Goal: Task Accomplishment & Management: Use online tool/utility

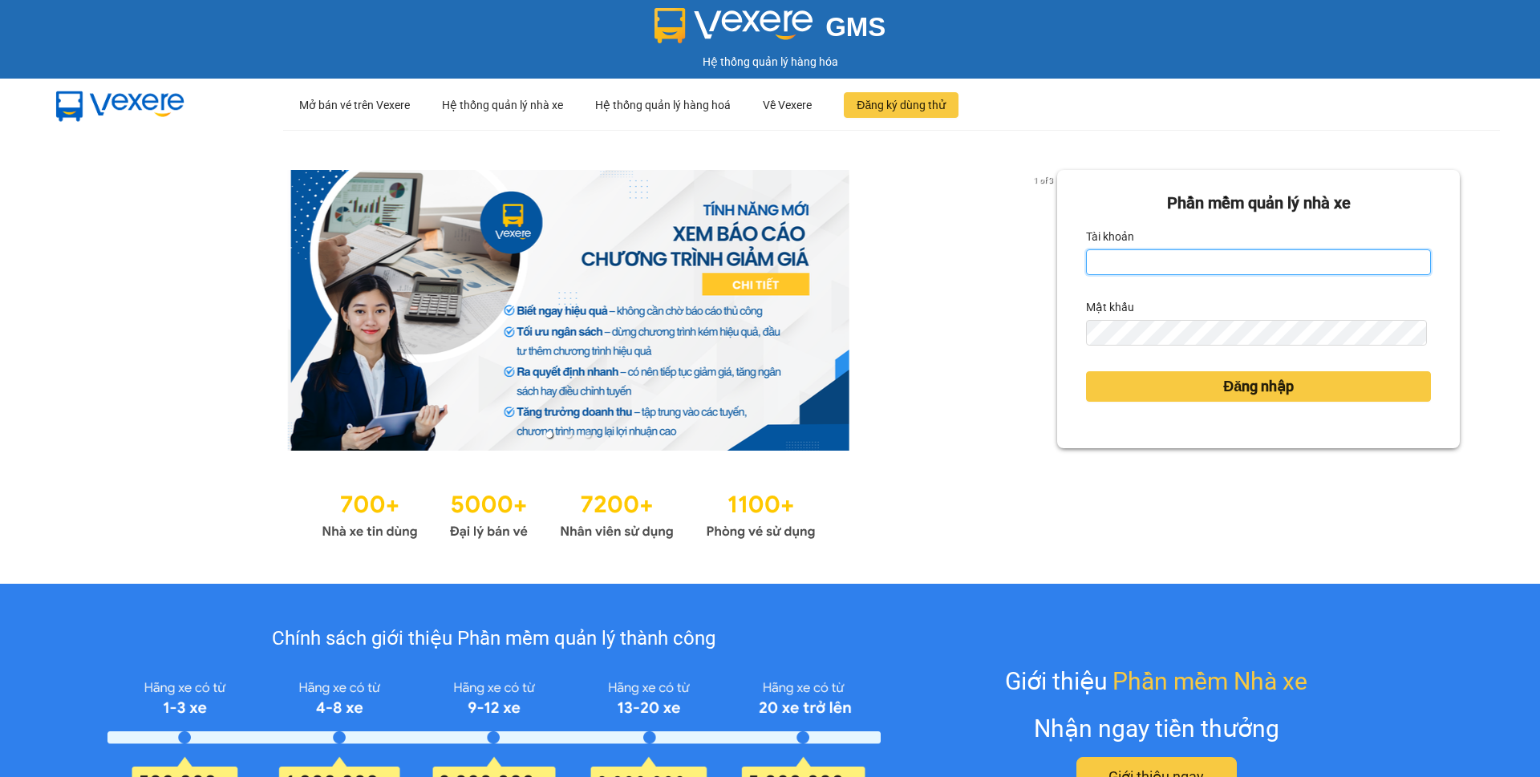
click at [1223, 265] on input "Tài khoản" at bounding box center [1258, 262] width 345 height 26
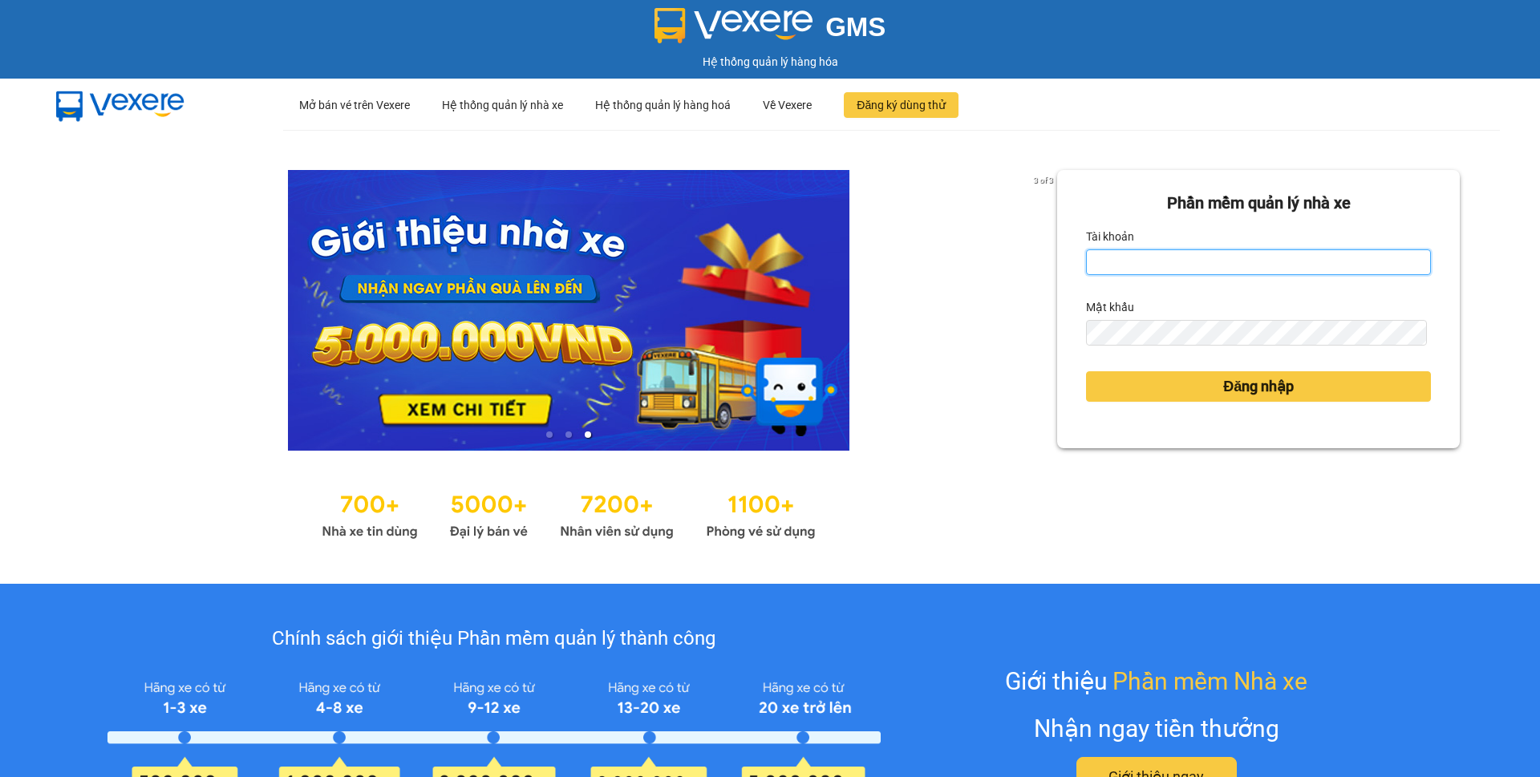
click at [1221, 263] on input "Tài khoản" at bounding box center [1258, 262] width 345 height 26
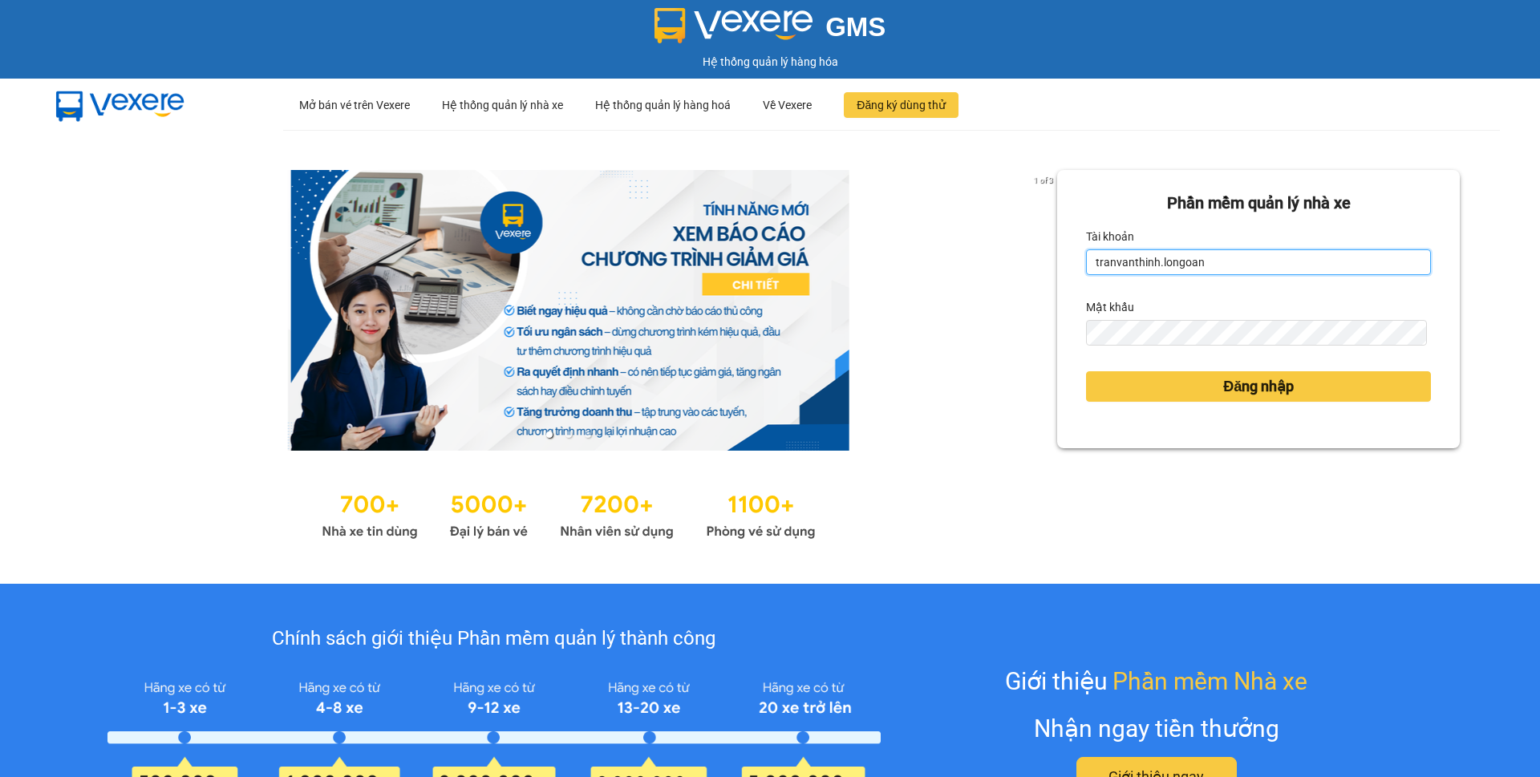
type input "tranvanthinh.longoan"
click at [1086, 371] on button "Đăng nhập" at bounding box center [1258, 386] width 345 height 30
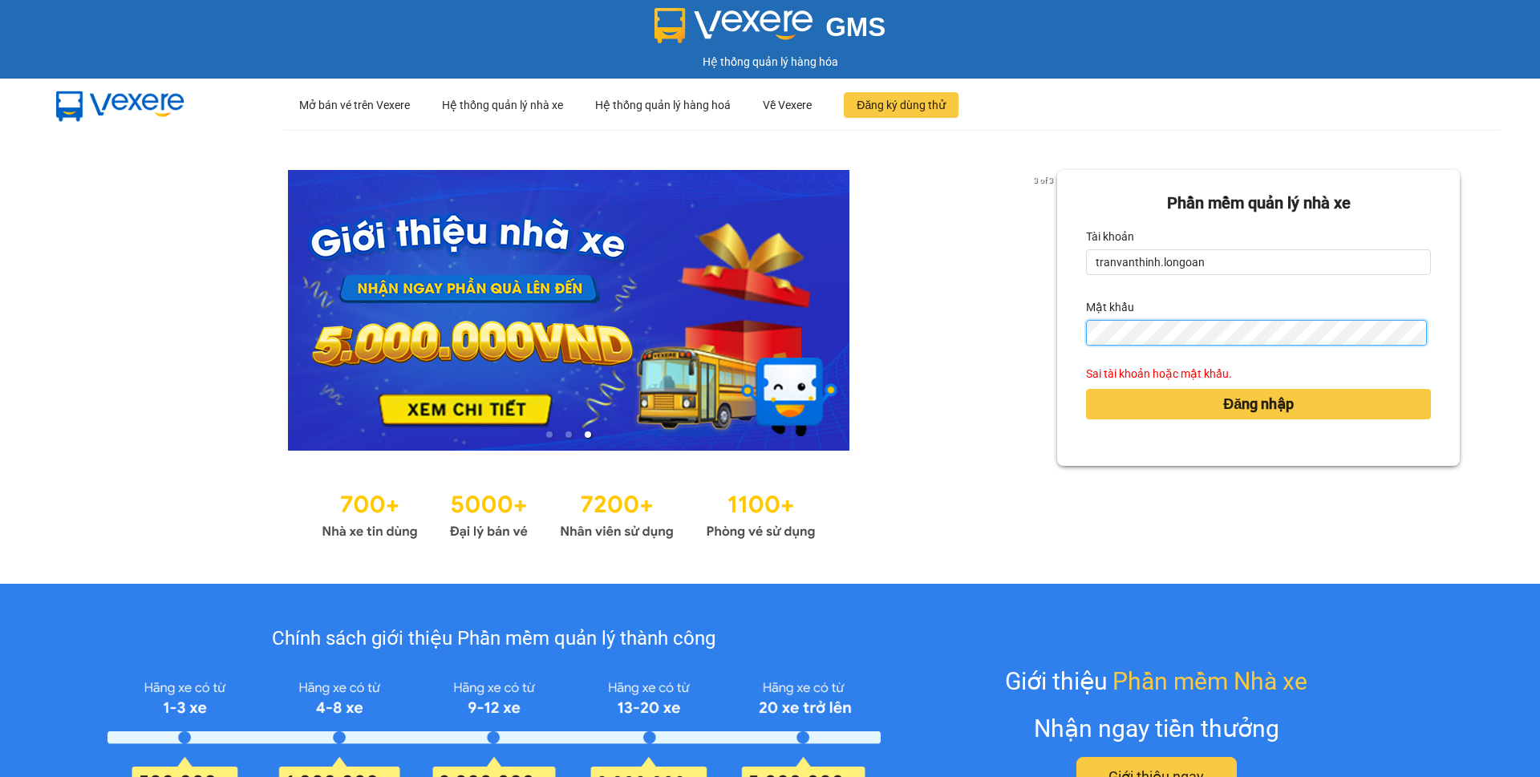
click at [1086, 389] on button "Đăng nhập" at bounding box center [1258, 404] width 345 height 30
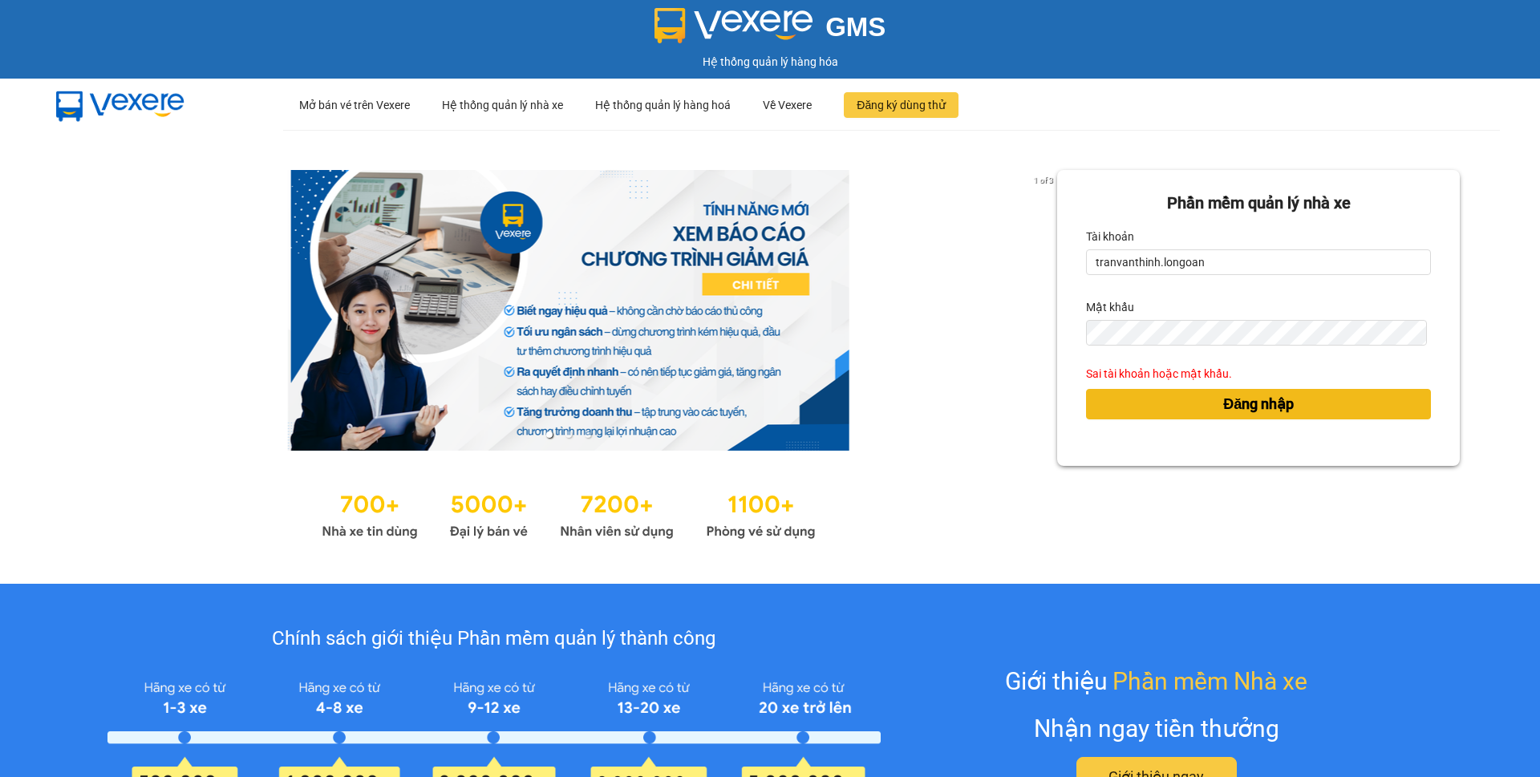
click at [1174, 404] on button "Đăng nhập" at bounding box center [1258, 404] width 345 height 30
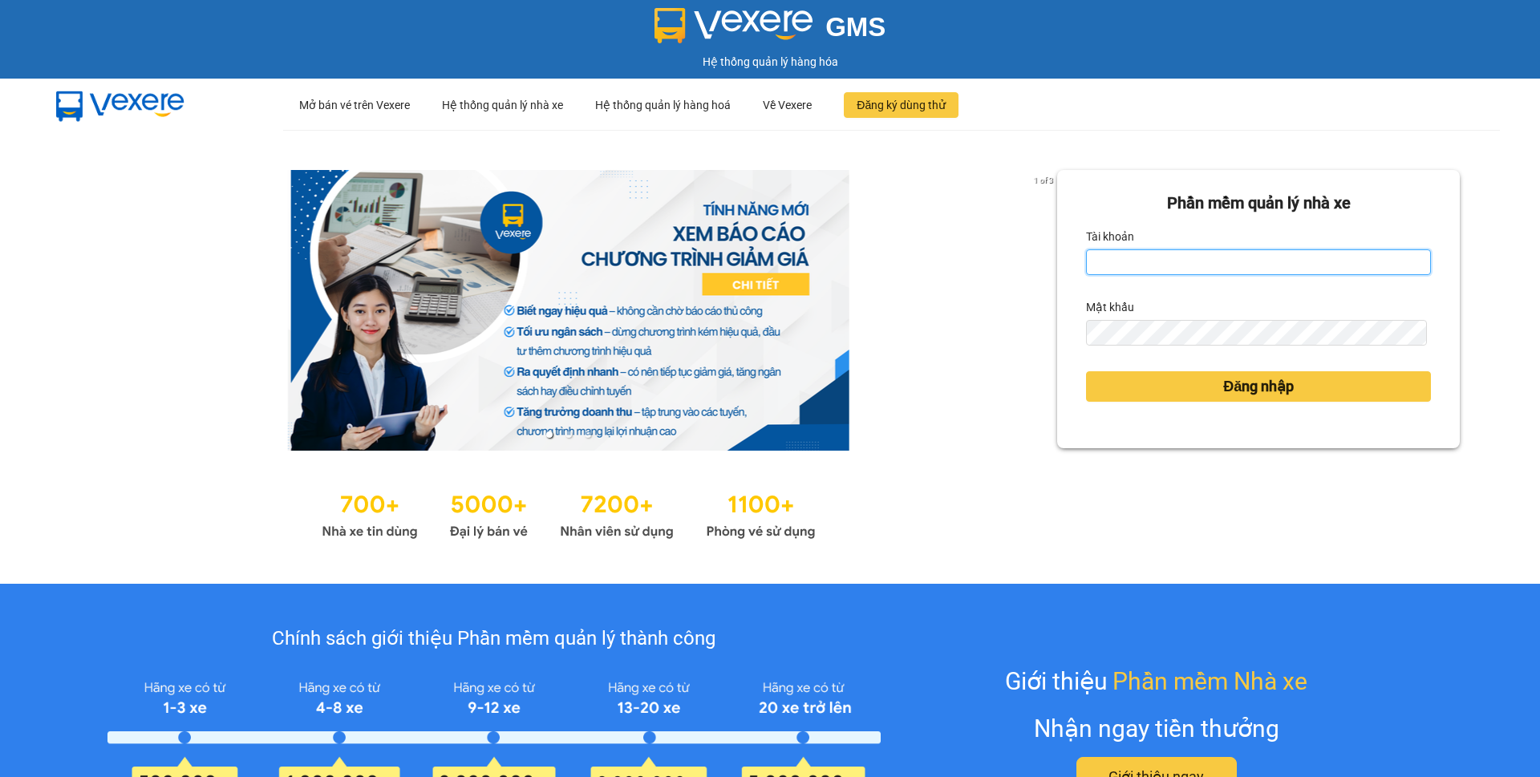
click at [1197, 269] on input "Tài khoản" at bounding box center [1258, 262] width 345 height 26
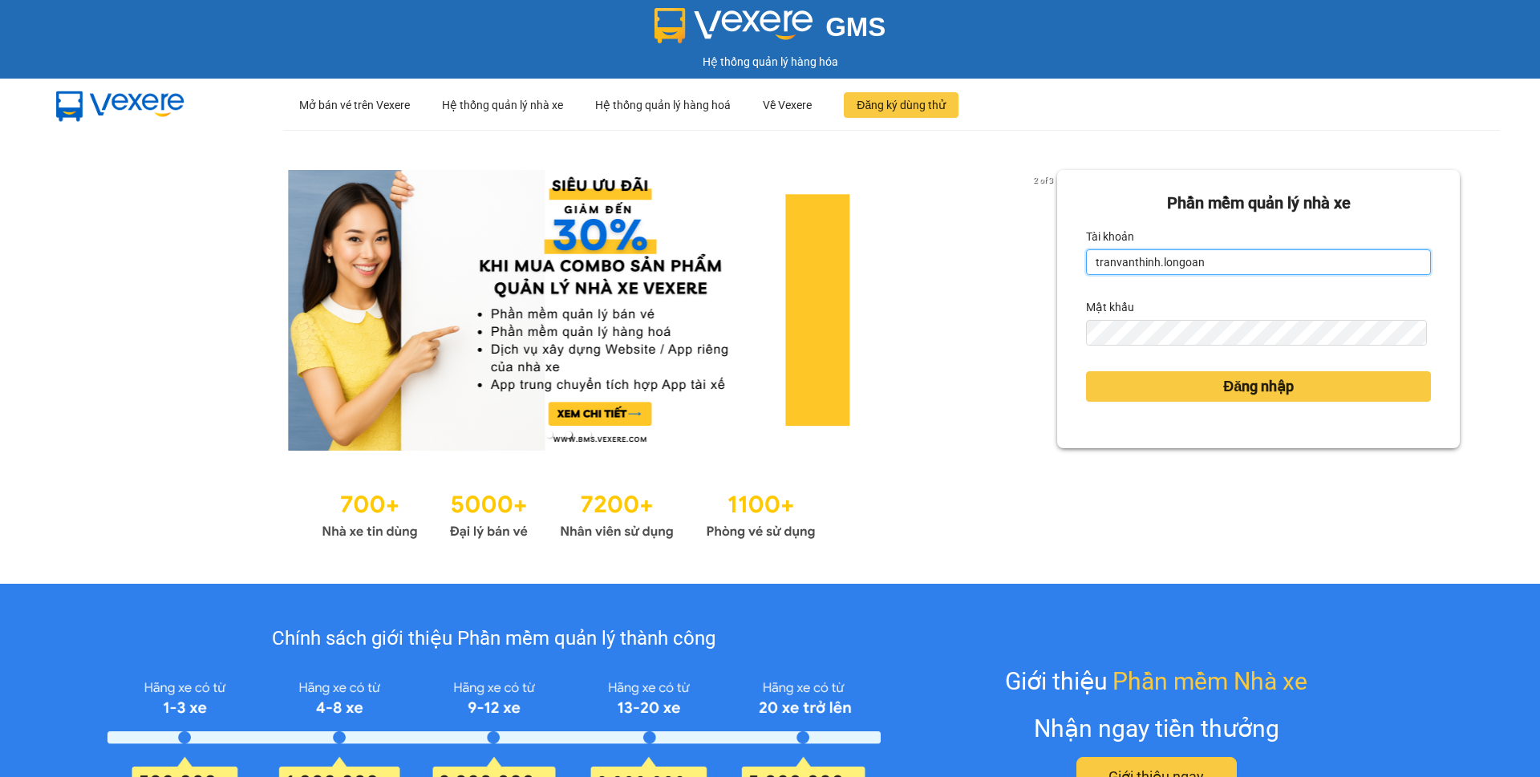
click at [1174, 261] on input "tranvanthinh.longoan" at bounding box center [1258, 262] width 345 height 26
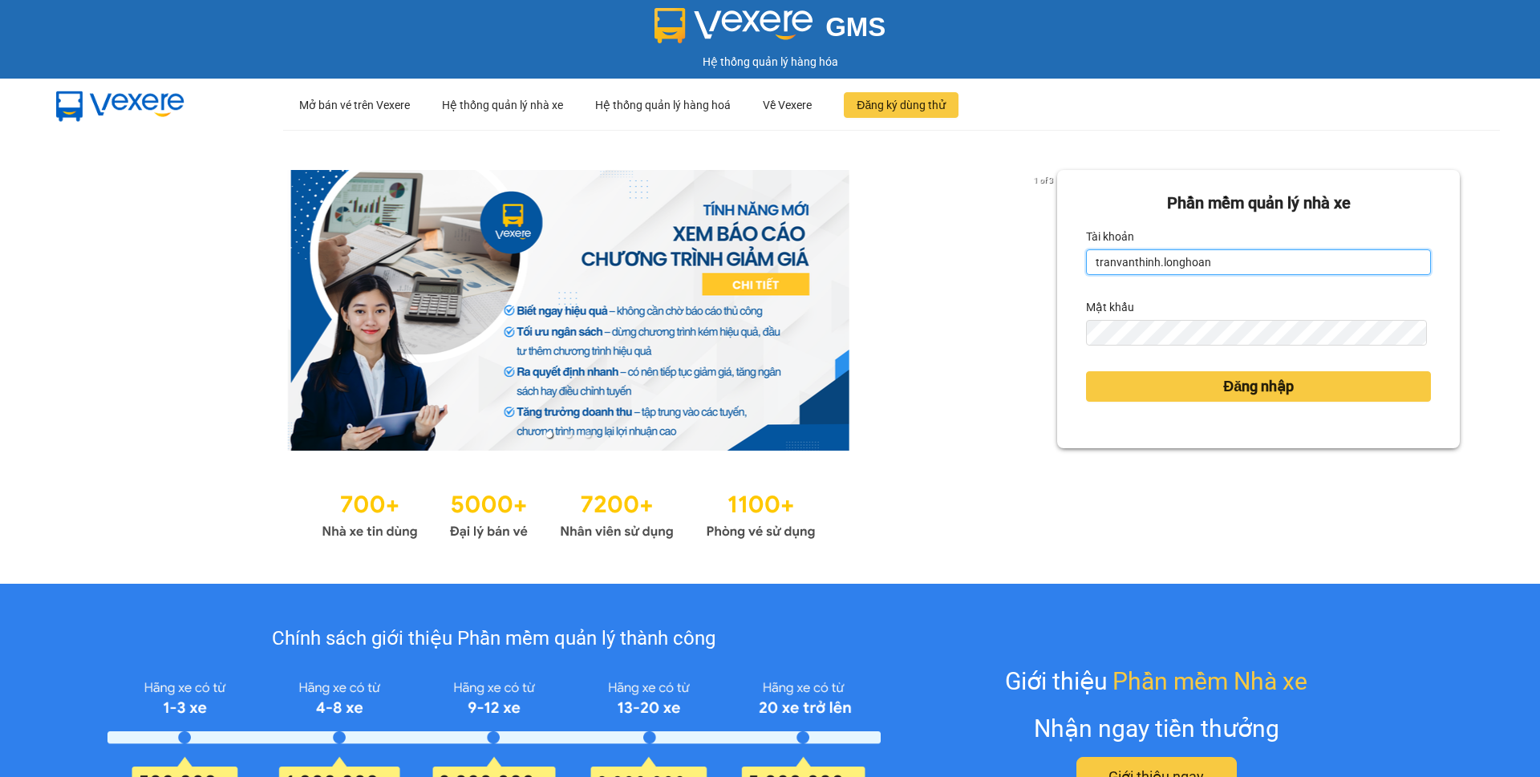
type input "tranvanthinh.longhoan"
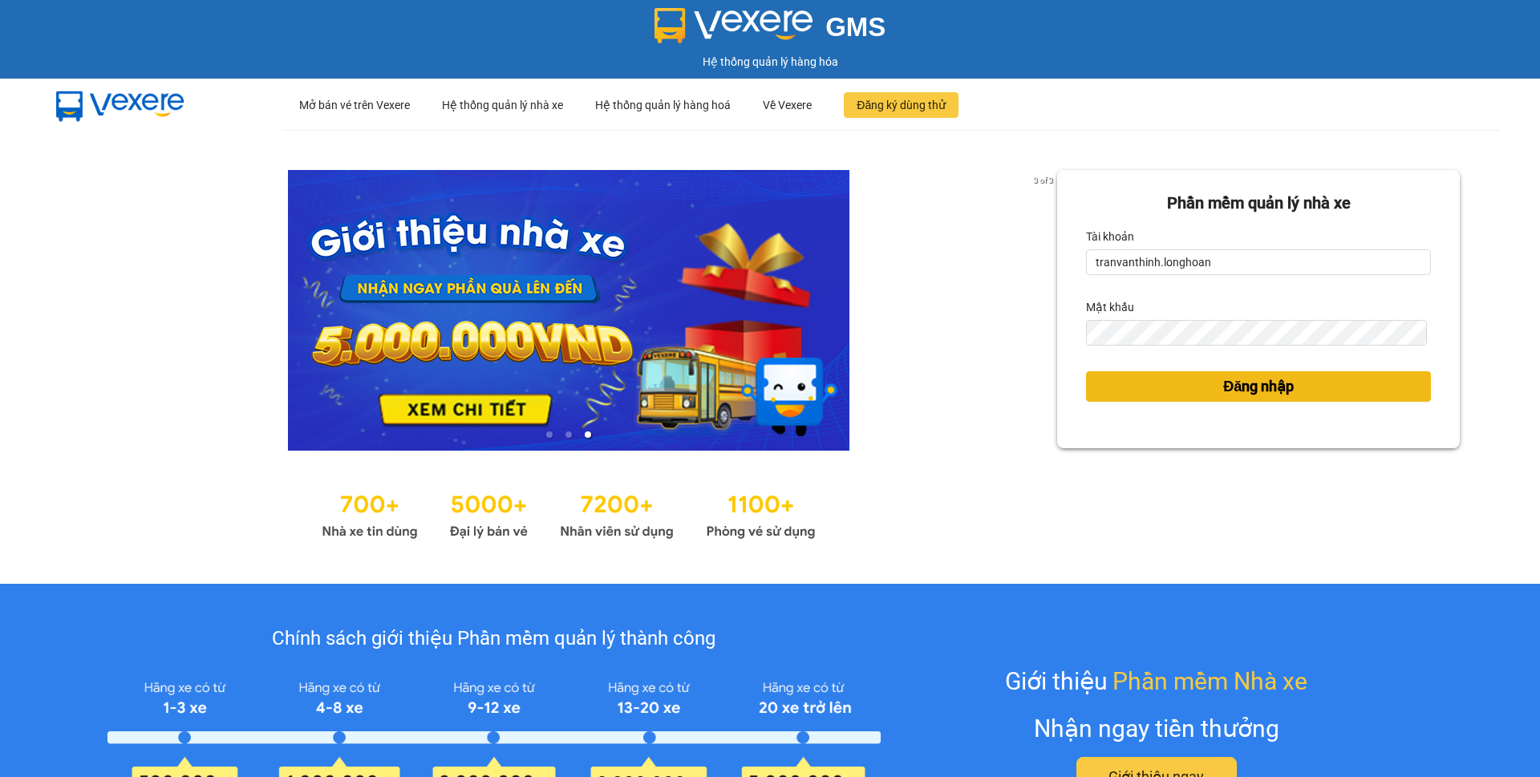
click at [1165, 390] on button "Đăng nhập" at bounding box center [1258, 386] width 345 height 30
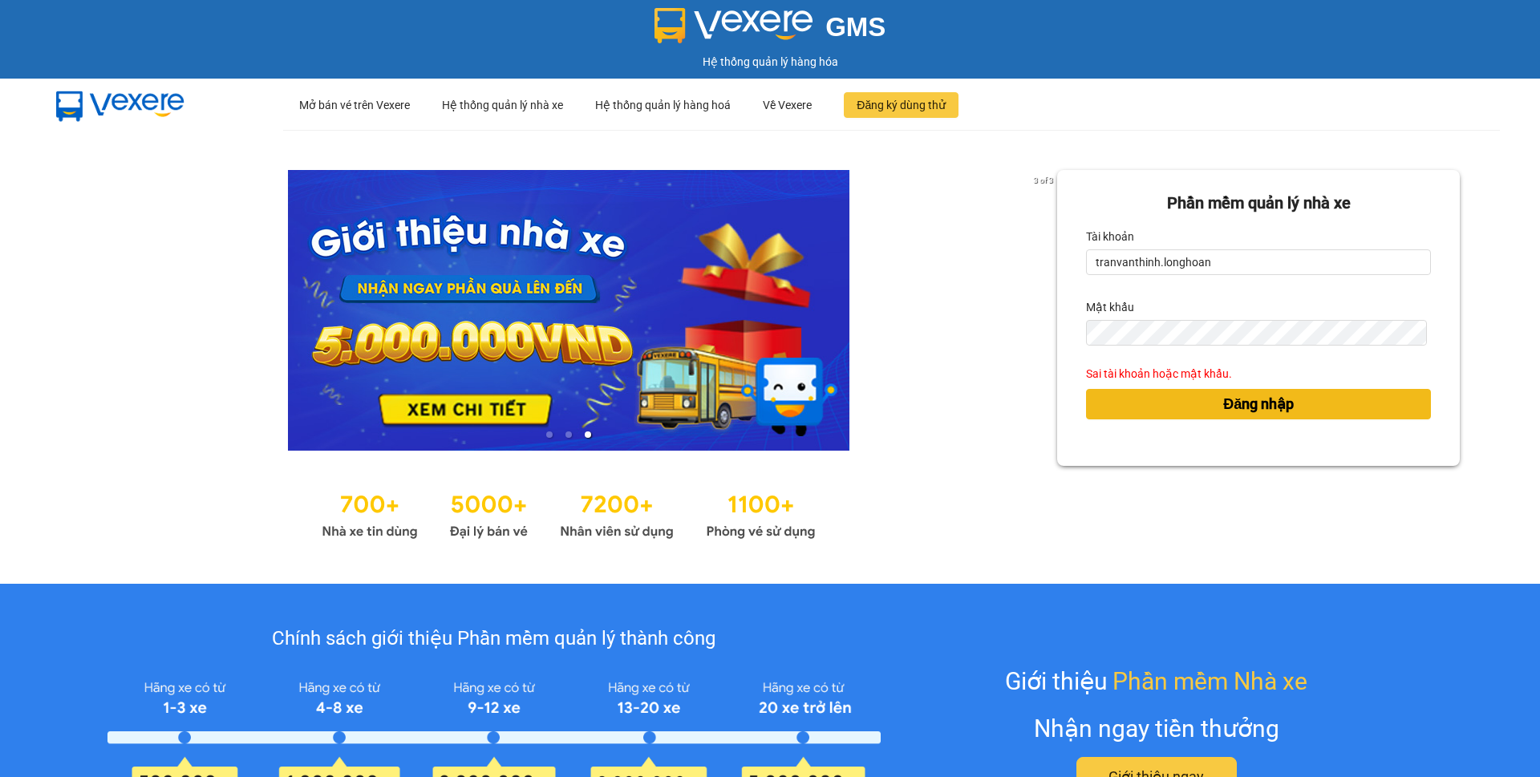
click at [1184, 405] on button "Đăng nhập" at bounding box center [1258, 404] width 345 height 30
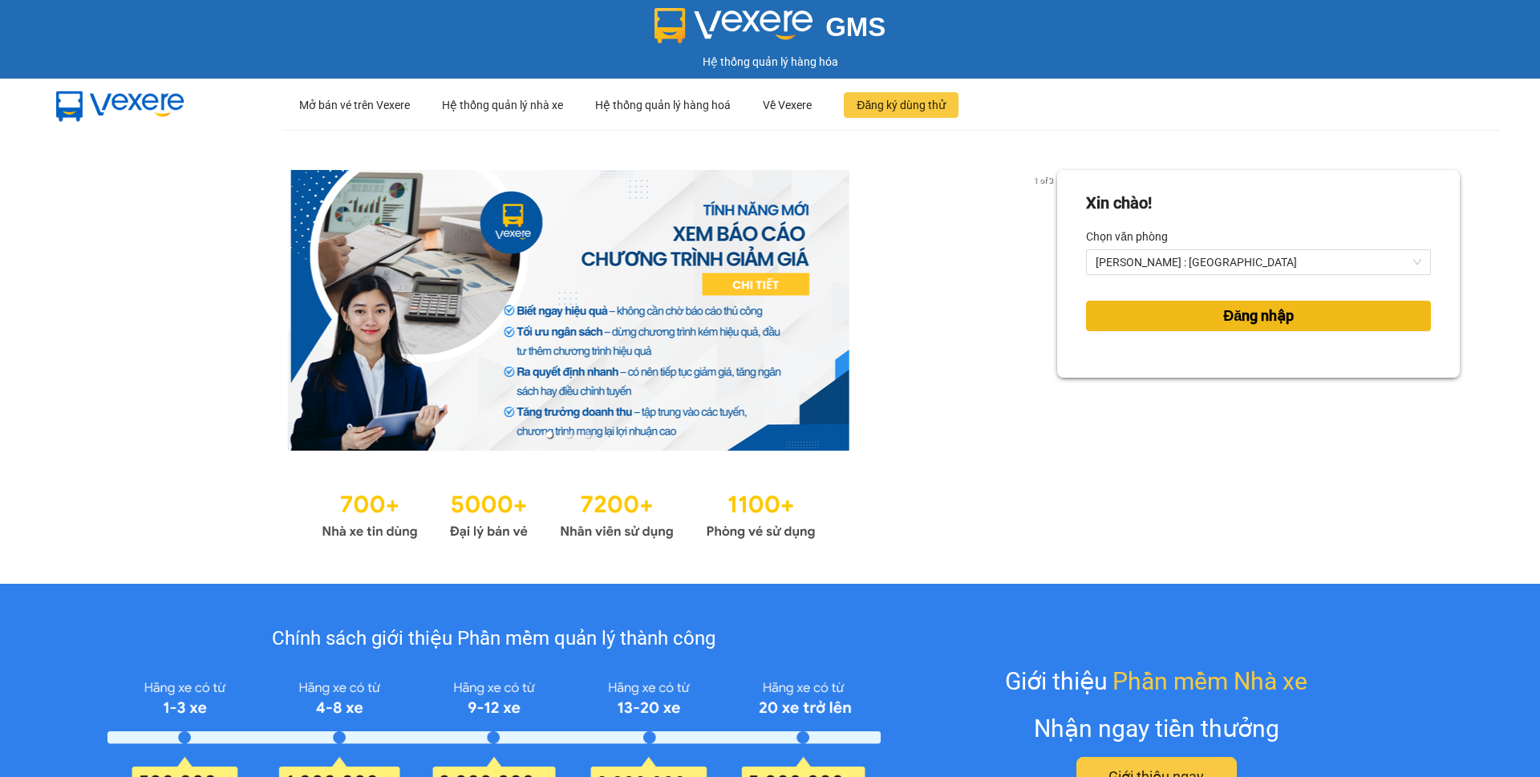
click at [1243, 310] on span "Đăng nhập" at bounding box center [1258, 316] width 71 height 22
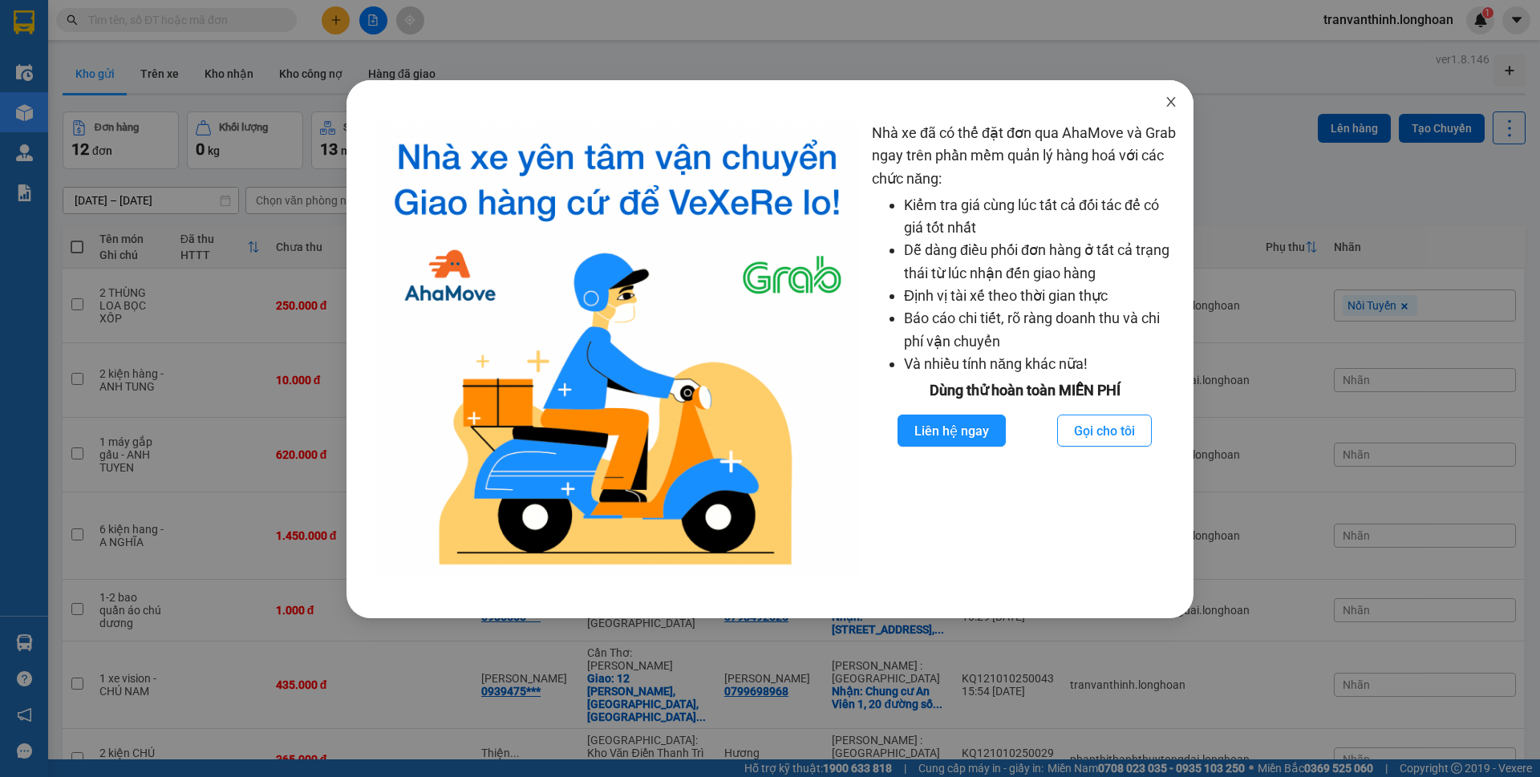
click at [1173, 102] on icon "close" at bounding box center [1171, 101] width 13 height 13
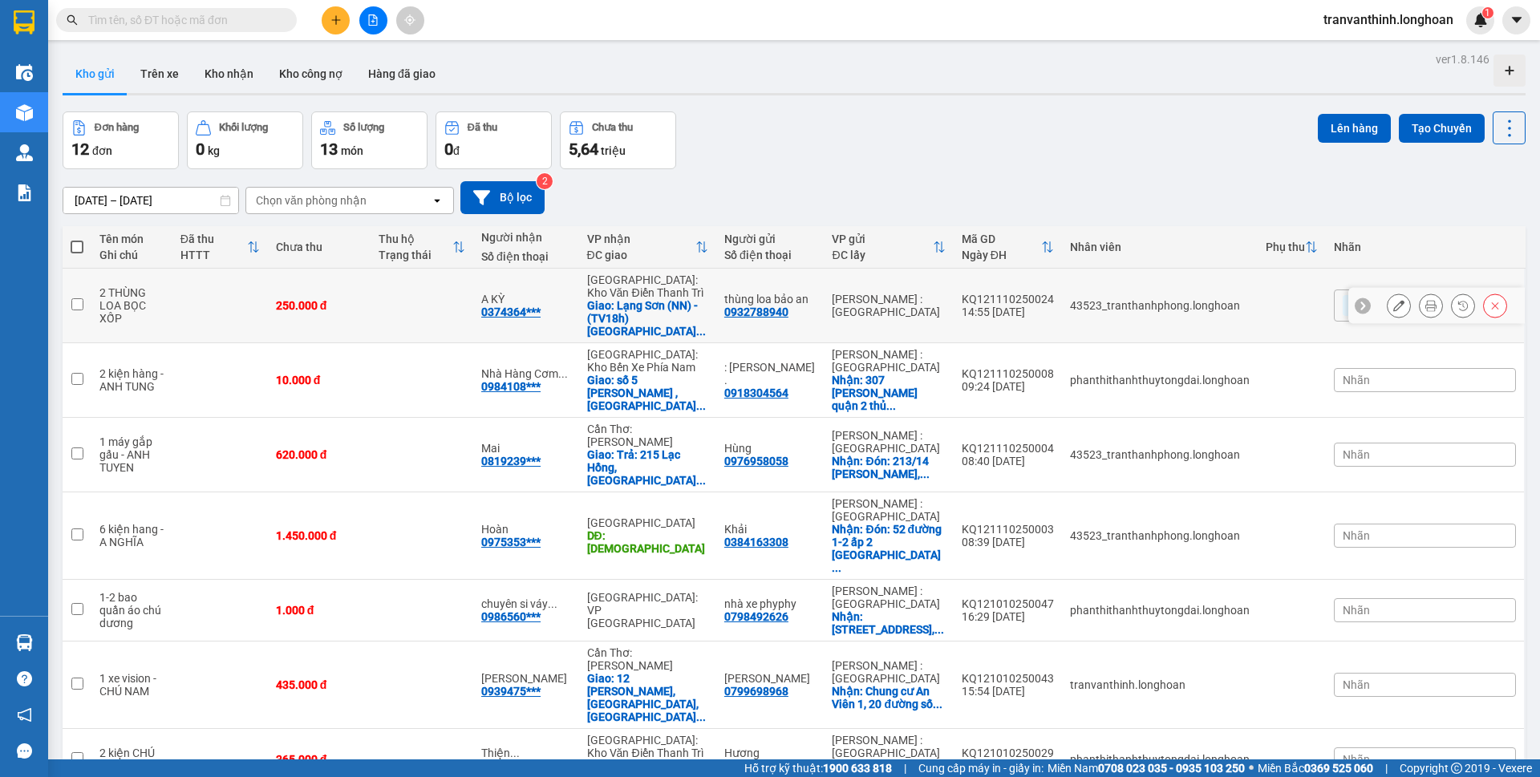
click at [1425, 303] on icon at bounding box center [1430, 305] width 11 height 11
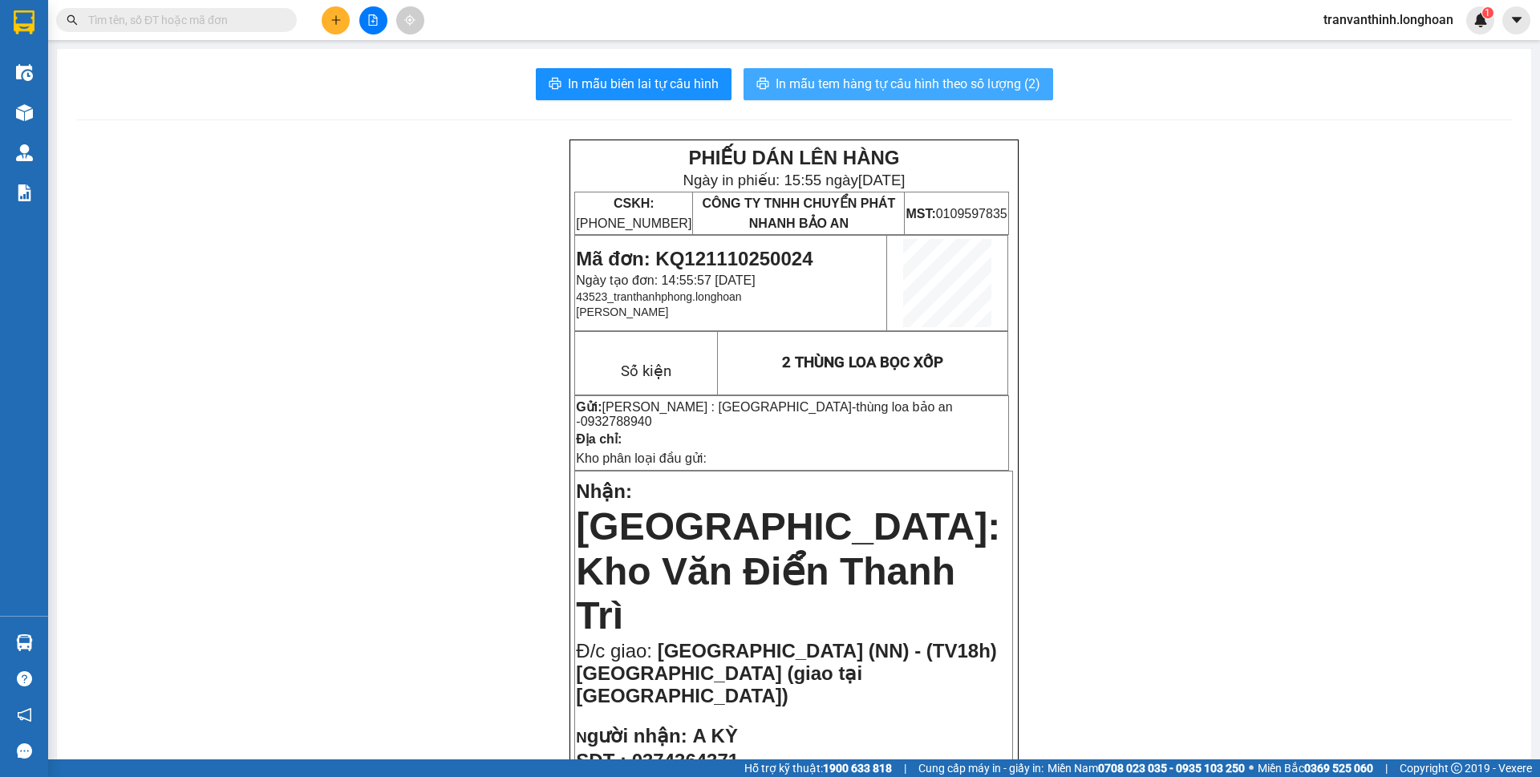
click at [951, 83] on span "In mẫu tem hàng tự cấu hình theo số lượng (2)" at bounding box center [908, 84] width 265 height 20
click at [944, 87] on span "In mẫu tem hàng tự cấu hình theo số lượng (2)" at bounding box center [908, 84] width 265 height 20
